Goal: Task Accomplishment & Management: Use online tool/utility

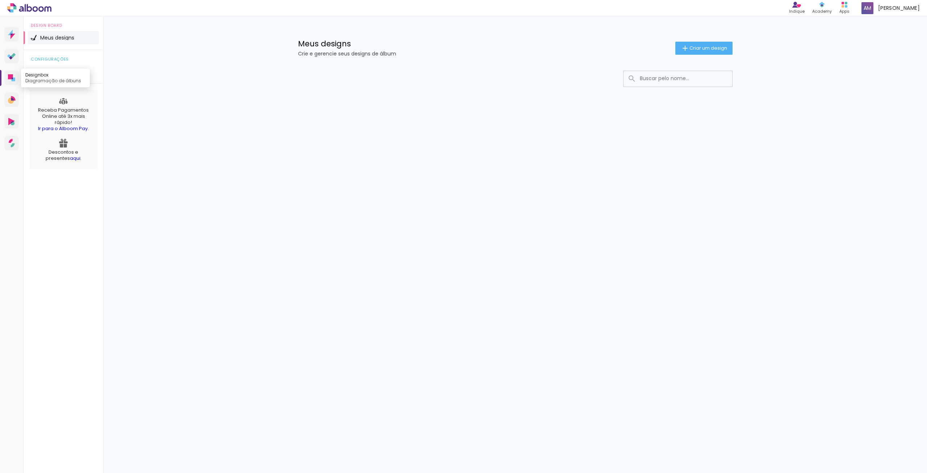
click at [7, 76] on link "Designbox Diagramação de álbuns" at bounding box center [11, 78] width 14 height 14
click at [14, 96] on icon at bounding box center [12, 100] width 8 height 8
click at [16, 9] on icon at bounding box center [14, 8] width 3 height 3
click at [49, 71] on span "Geral" at bounding box center [46, 71] width 13 height 5
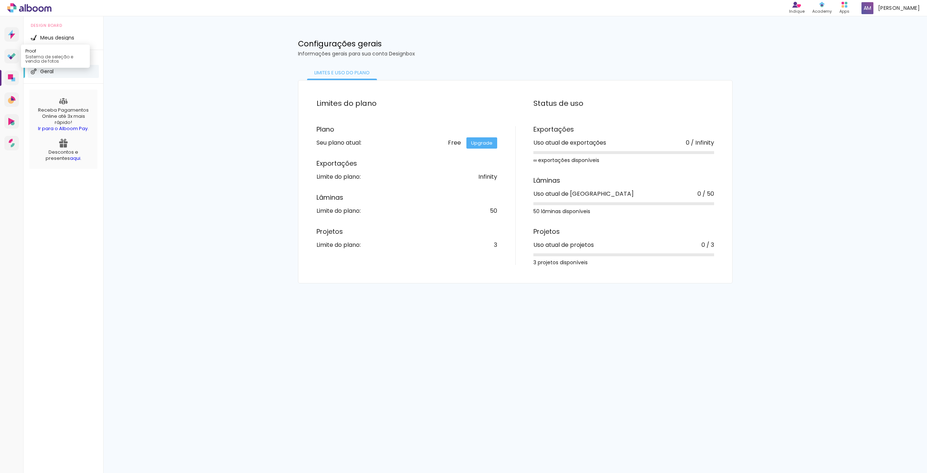
click at [12, 53] on icon at bounding box center [11, 56] width 9 height 7
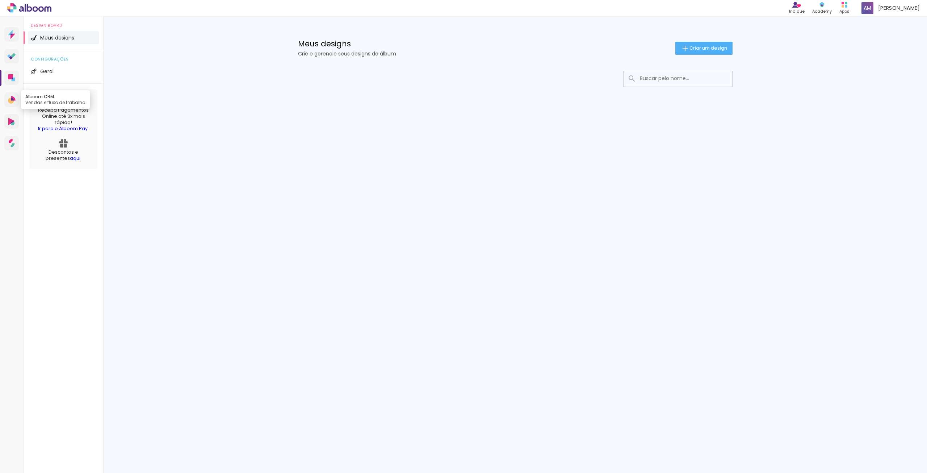
click at [13, 97] on icon at bounding box center [13, 98] width 4 height 5
click at [12, 118] on icon at bounding box center [11, 122] width 7 height 8
